Goal: Information Seeking & Learning: Learn about a topic

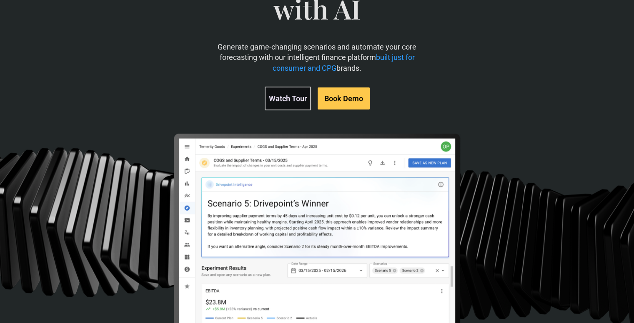
scroll to position [288, 0]
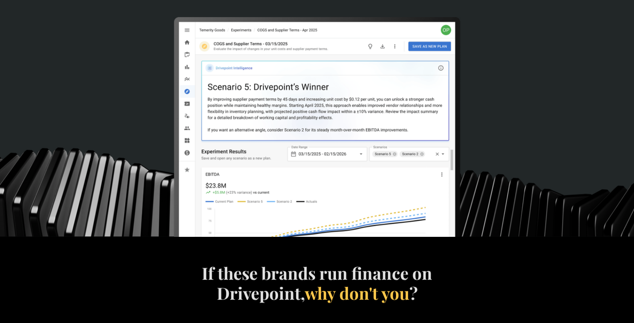
click at [300, 115] on img at bounding box center [317, 161] width 288 height 288
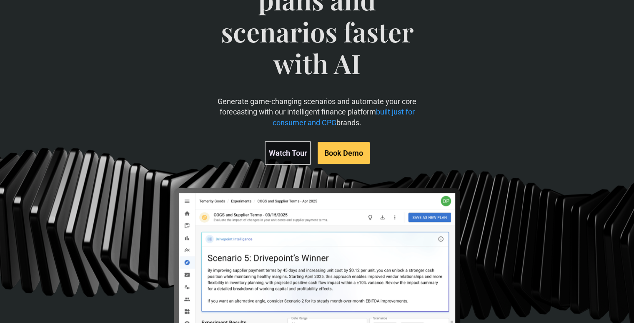
scroll to position [111, 0]
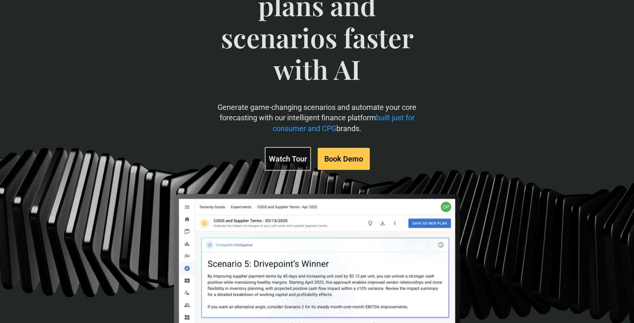
click at [283, 157] on link "Watch Tour" at bounding box center [288, 159] width 46 height 24
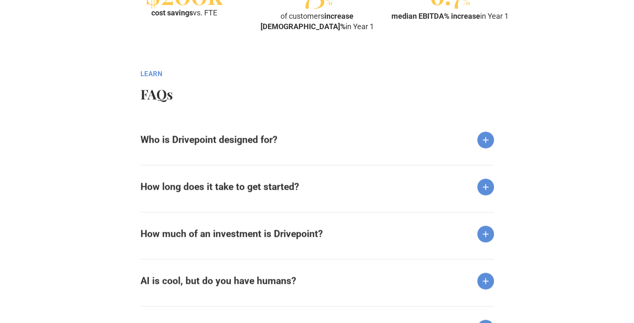
scroll to position [992, 0]
click at [303, 147] on div "Who is Drivepoint designed for?" at bounding box center [316, 134] width 353 height 30
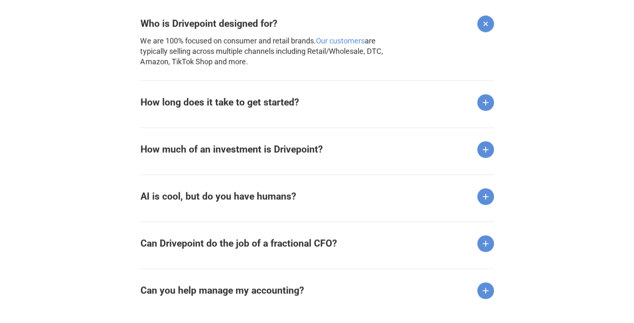
scroll to position [1130, 0]
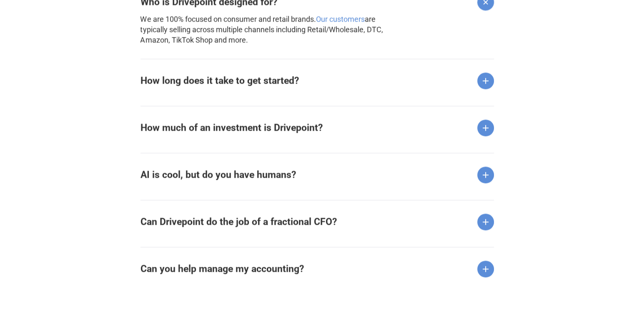
click at [197, 85] on strong "How long does it take to get started?" at bounding box center [219, 80] width 158 height 11
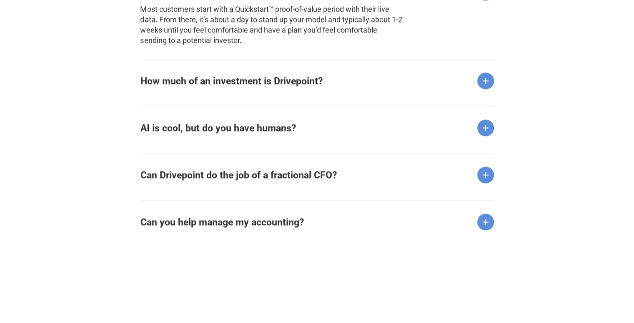
scroll to position [1220, 0]
click at [180, 81] on strong "How much of an investment is Drivepoint?" at bounding box center [231, 80] width 182 height 11
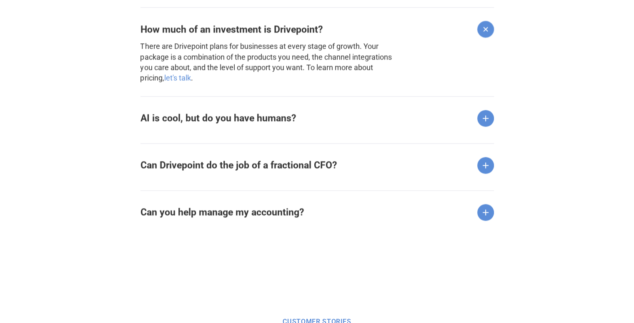
scroll to position [1272, 0]
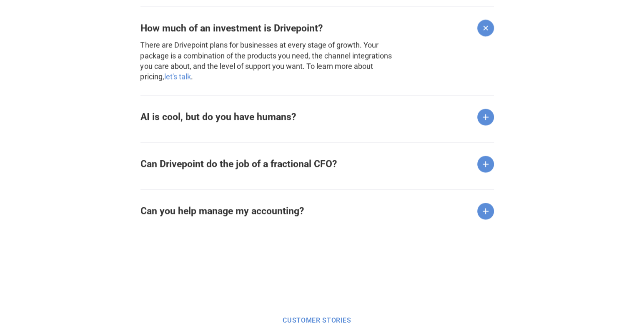
click at [174, 117] on strong "AI is cool, but do you have humans?" at bounding box center [217, 116] width 155 height 11
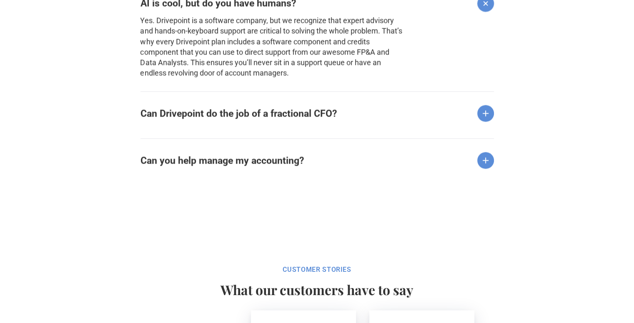
scroll to position [1394, 0]
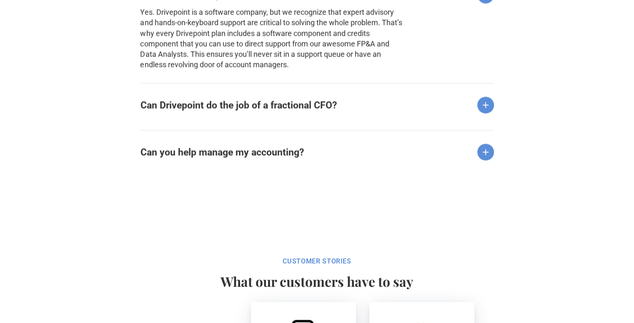
click at [210, 108] on strong "Can Drivepoint do the job of a fractional CFO?" at bounding box center [238, 105] width 196 height 11
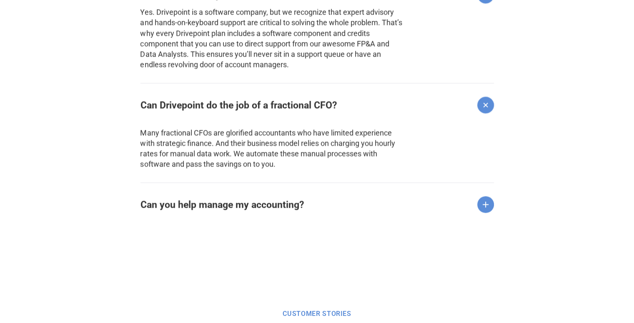
click at [233, 210] on strong "Can you help manage my accounting?" at bounding box center [221, 204] width 163 height 11
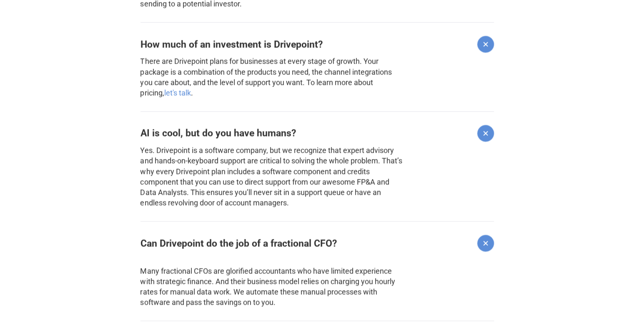
scroll to position [1024, 0]
